Goal: Task Accomplishment & Management: Use online tool/utility

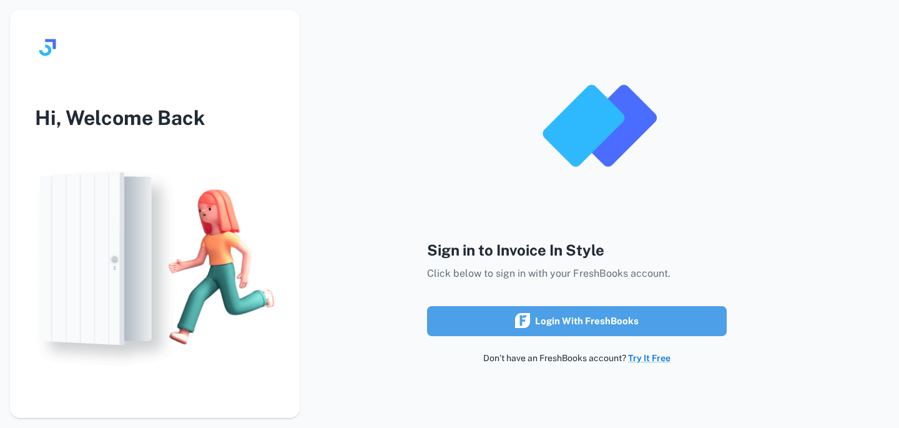
click at [645, 324] on button "Login with FreshBooks" at bounding box center [577, 321] width 300 height 30
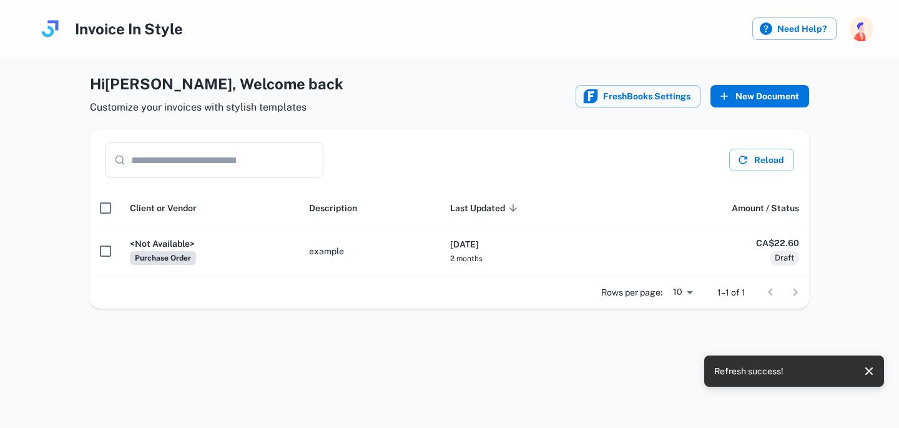
click at [739, 105] on button "New Document" at bounding box center [760, 96] width 99 height 22
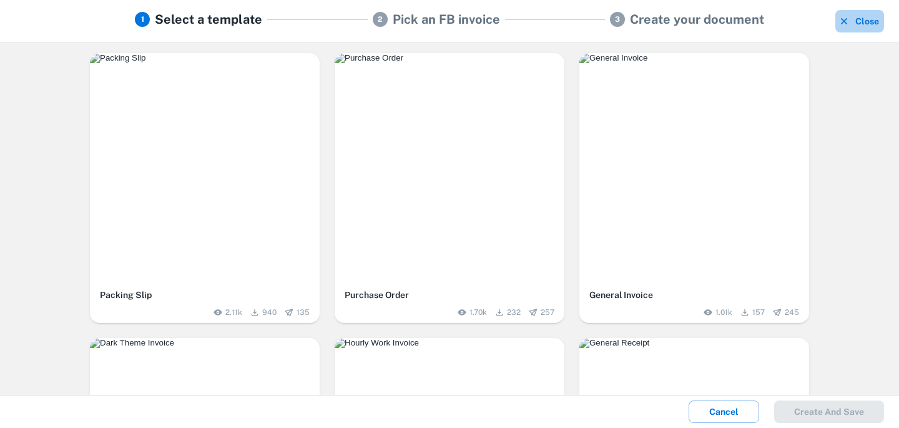
click at [871, 26] on button "Close" at bounding box center [859, 21] width 49 height 22
